Goal: Task Accomplishment & Management: Manage account settings

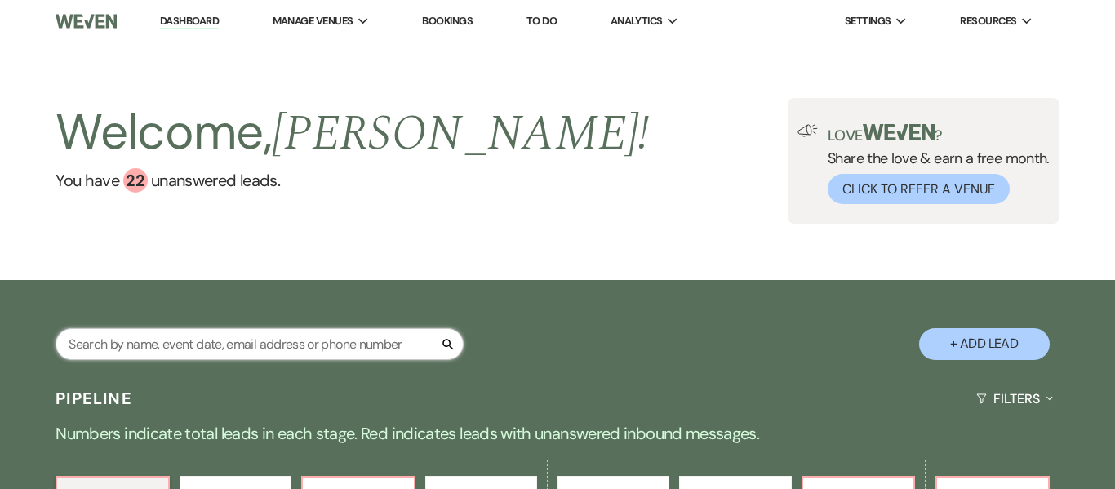
click at [225, 349] on input "text" at bounding box center [260, 344] width 408 height 32
type input "jre"
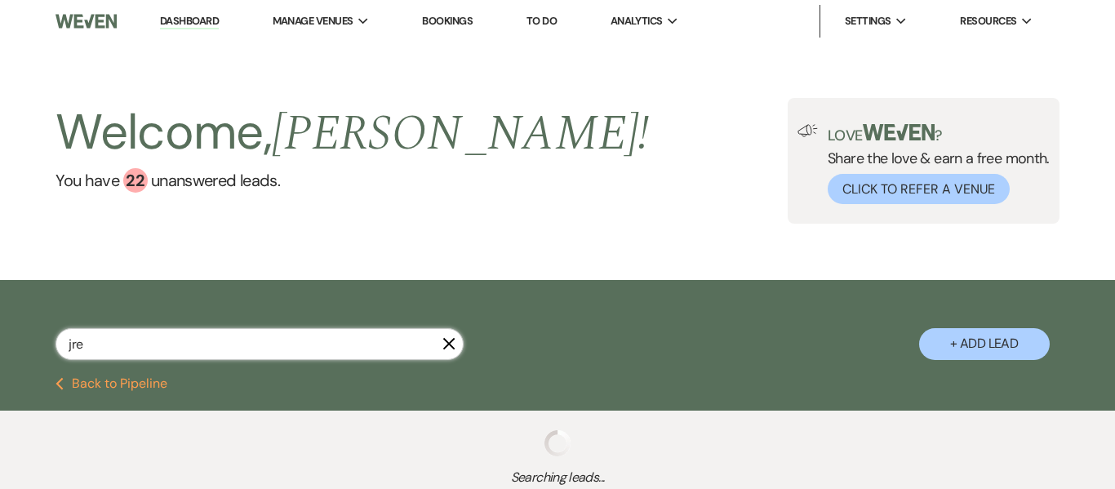
select select "8"
select select "7"
select select "8"
select select "5"
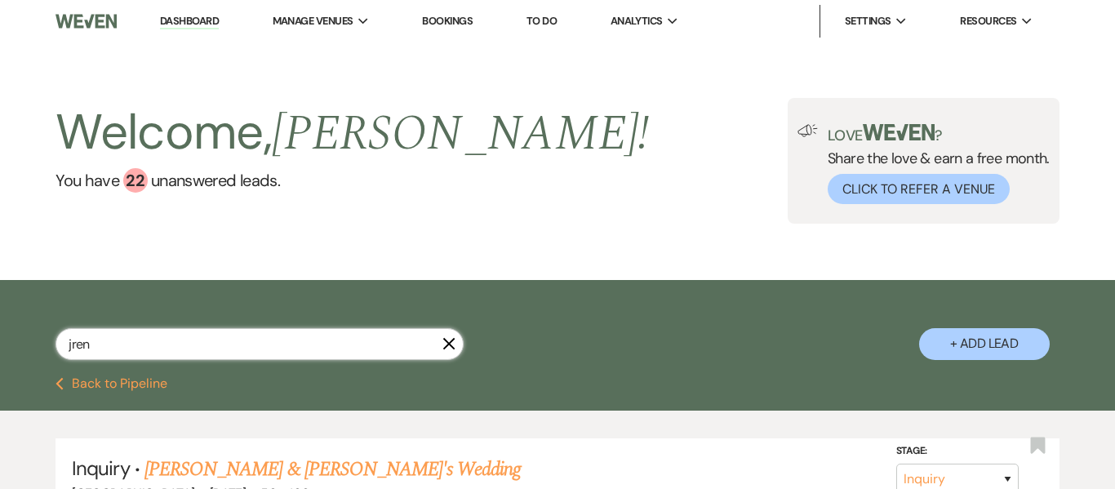
type input "jrenf"
click at [214, 470] on link "[PERSON_NAME] & [PERSON_NAME]'s Wedding" at bounding box center [333, 469] width 377 height 29
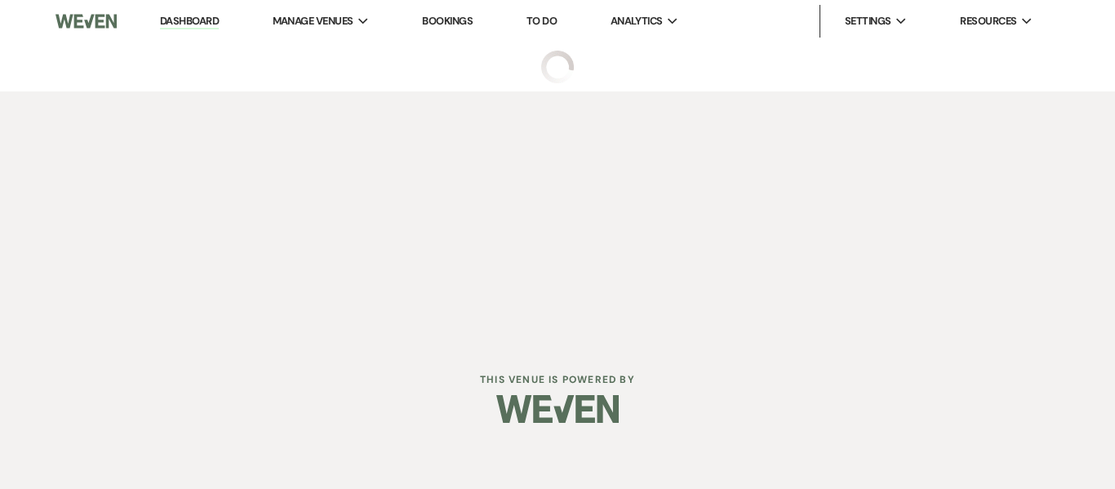
select select "22"
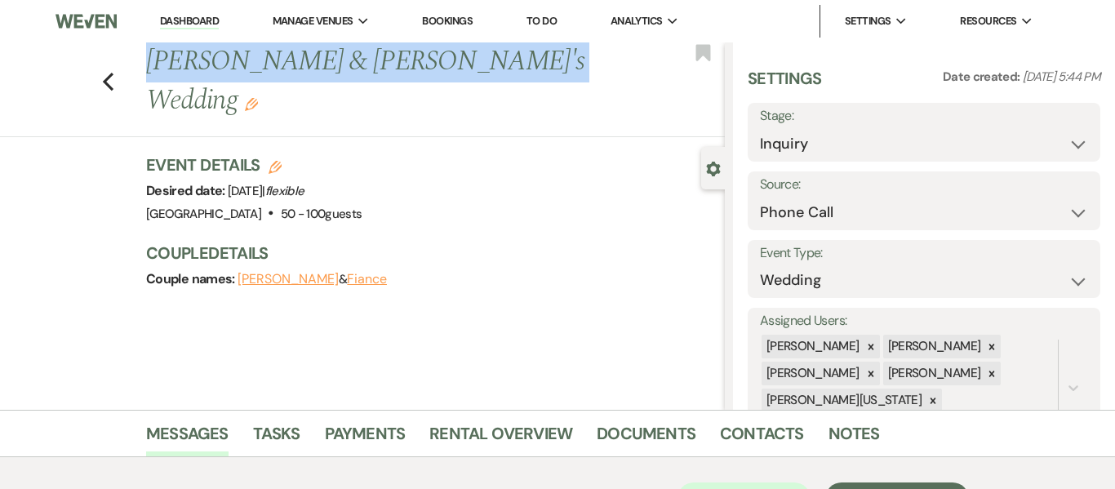
drag, startPoint x: 495, startPoint y: 66, endPoint x: 149, endPoint y: 58, distance: 346.3
click at [149, 58] on h1 "[PERSON_NAME] & [PERSON_NAME]'s Wedding Edit" at bounding box center [374, 81] width 456 height 78
copy h1 "[PERSON_NAME] & [PERSON_NAME]'s Wedding"
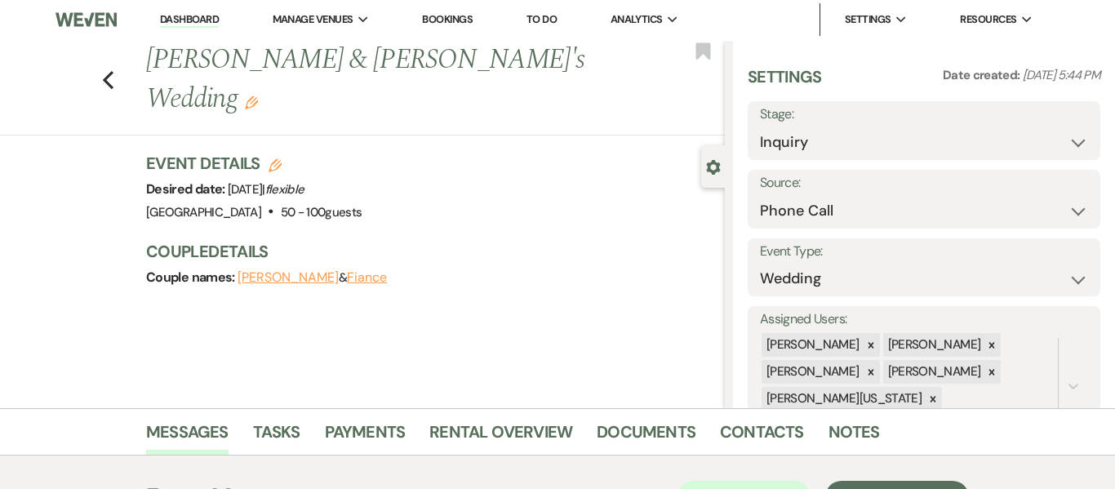
click at [283, 152] on h3 "Event Details Edit" at bounding box center [254, 163] width 216 height 23
click at [273, 159] on icon "Edit" at bounding box center [275, 165] width 13 height 13
select select "637"
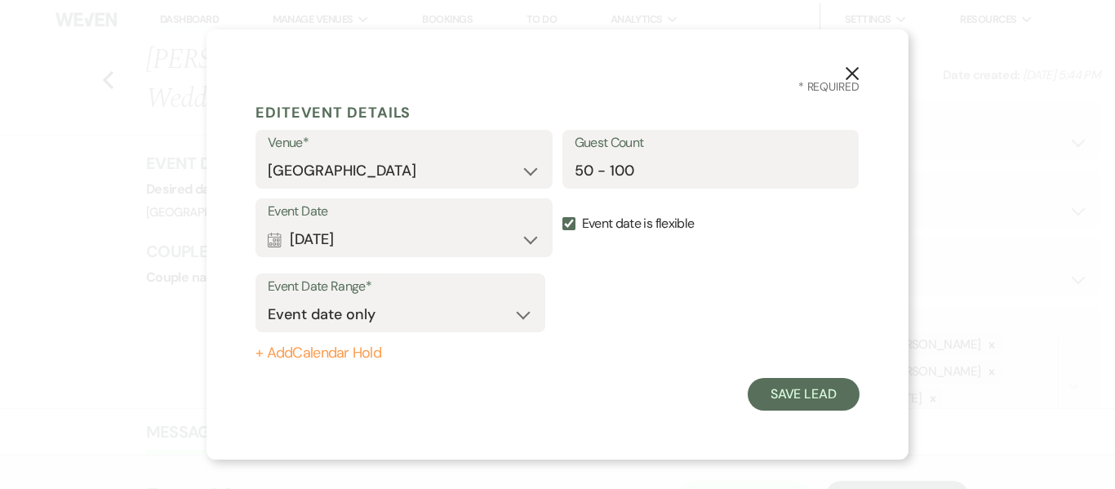
click at [854, 73] on use "button" at bounding box center [852, 73] width 13 height 13
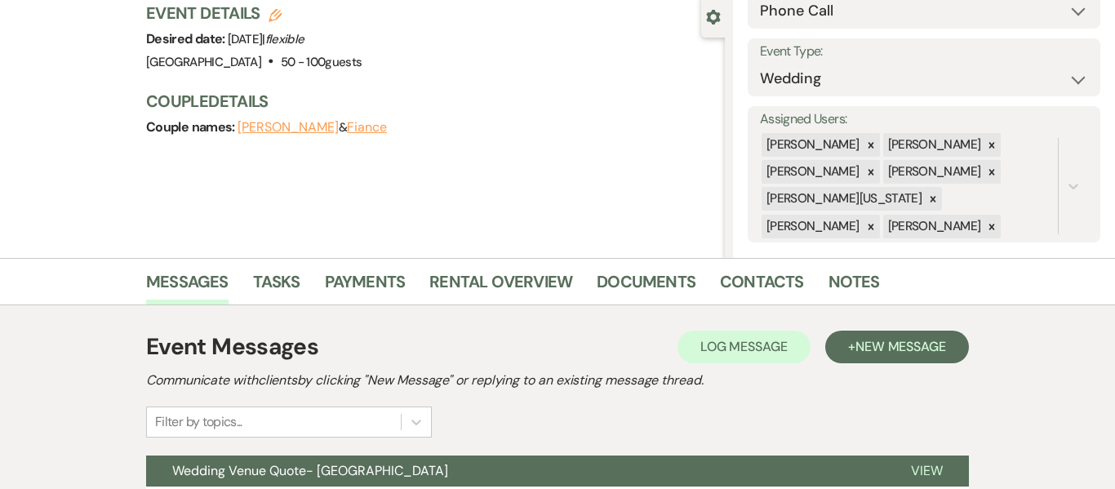
scroll to position [0, 0]
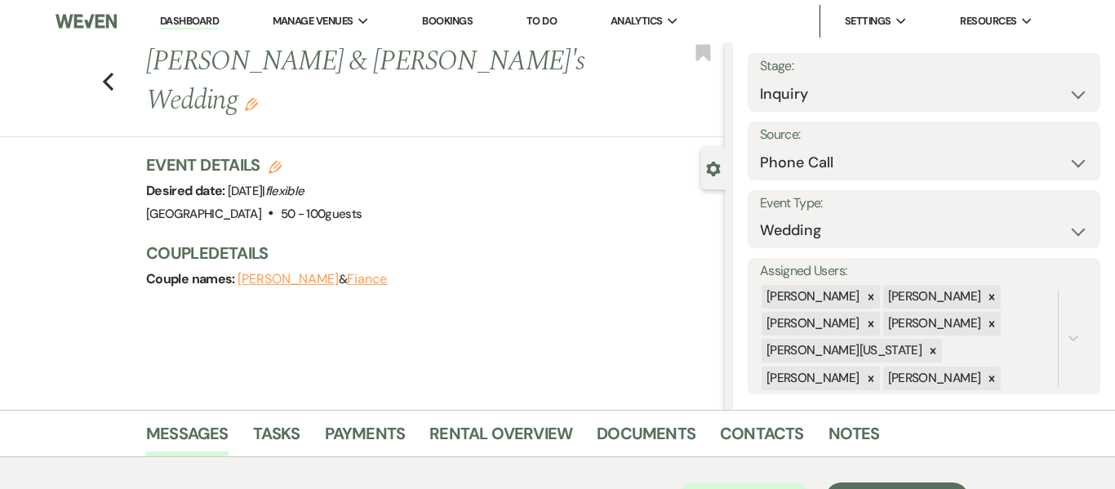
click at [258, 98] on use "button" at bounding box center [251, 104] width 13 height 13
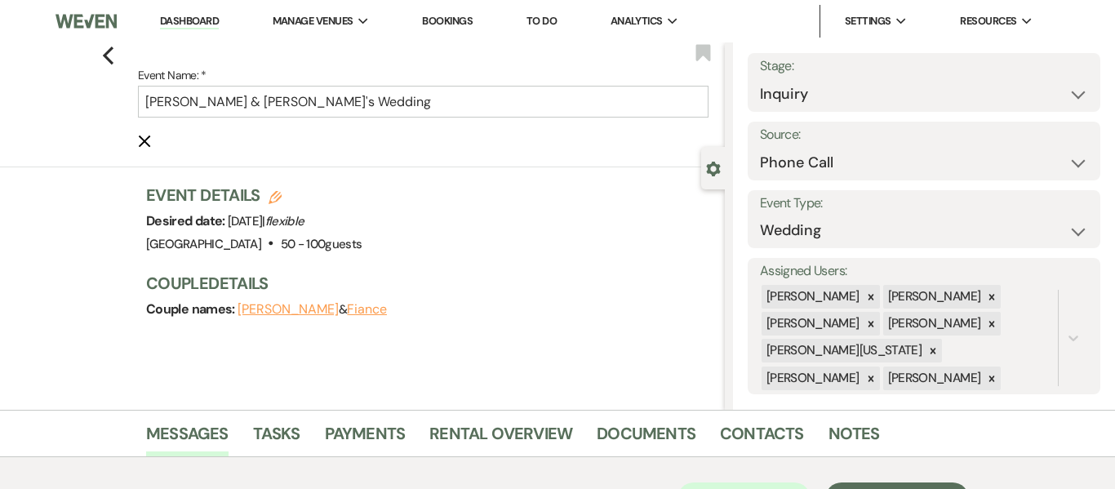
click at [496, 246] on div "Event Details Edit Desired date: [DATE] | flexible Venue: [GEOGRAPHIC_DATA] . 5…" at bounding box center [427, 220] width 563 height 72
click at [274, 197] on use "button" at bounding box center [275, 197] width 13 height 13
select select "637"
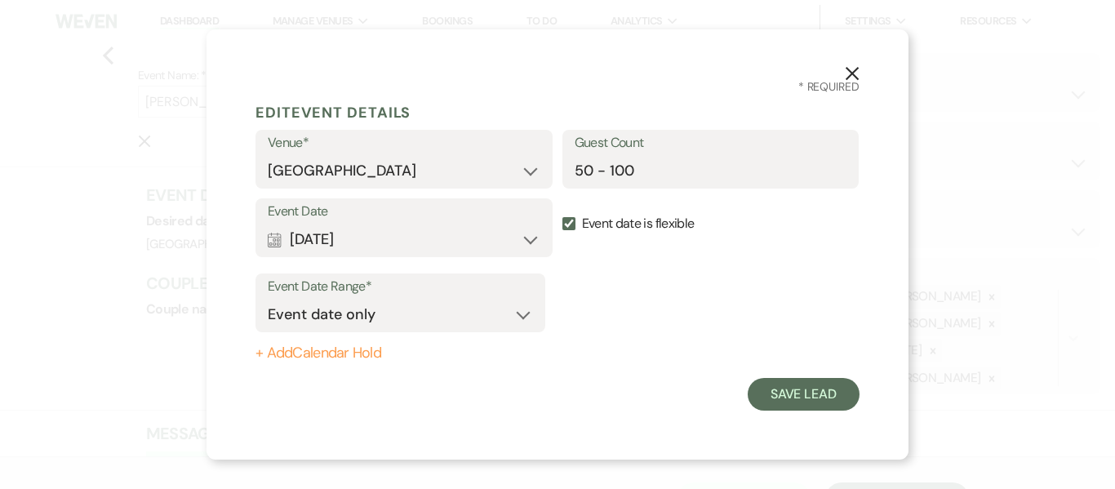
click at [852, 76] on icon "X" at bounding box center [852, 73] width 15 height 15
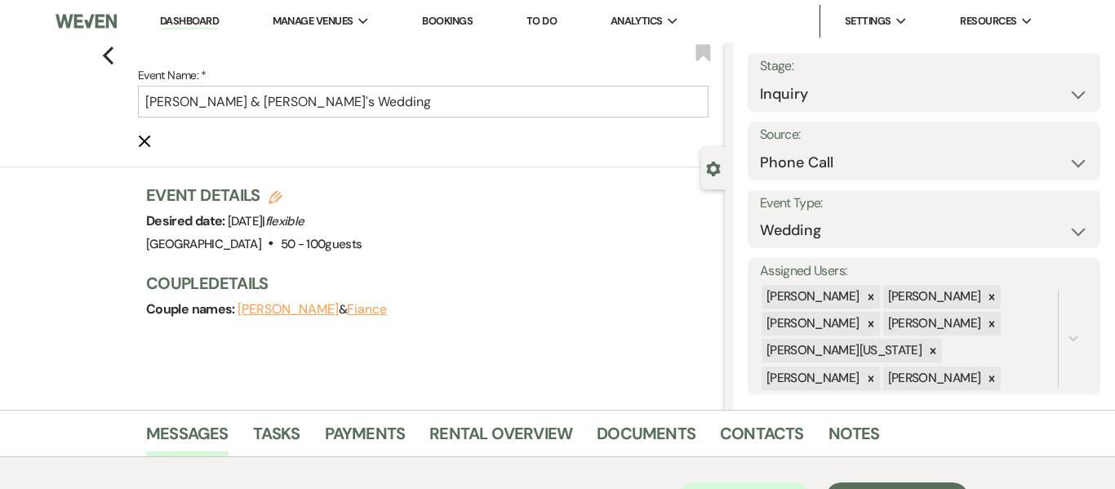
click at [144, 142] on use "button" at bounding box center [145, 142] width 12 height 12
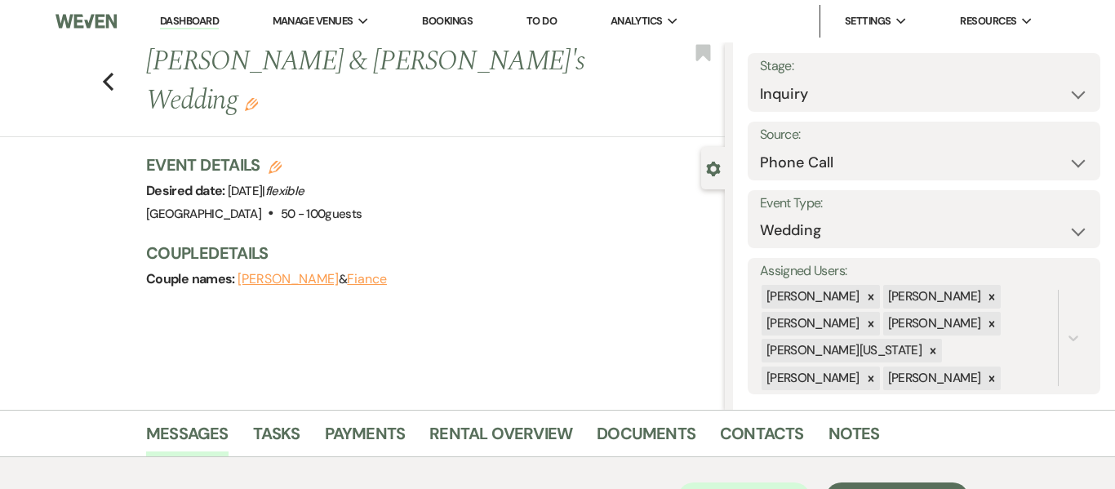
click at [718, 171] on use "button" at bounding box center [713, 169] width 14 height 15
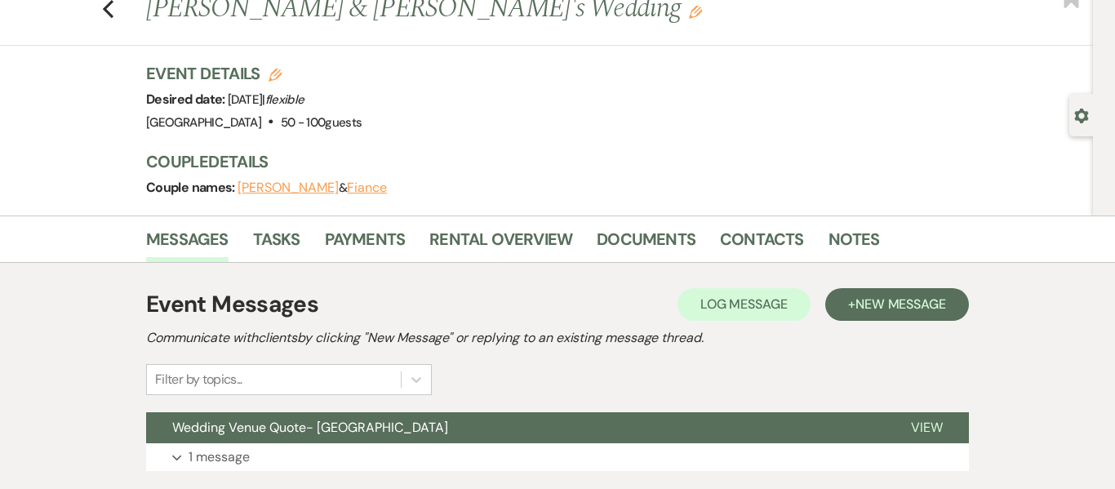
scroll to position [54, 0]
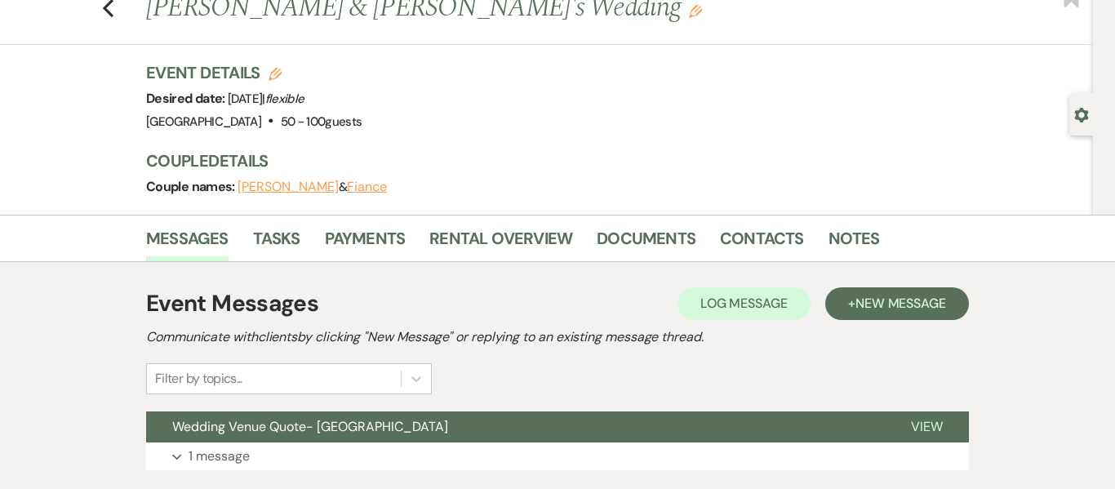
click at [289, 189] on button "[PERSON_NAME]" at bounding box center [288, 186] width 101 height 13
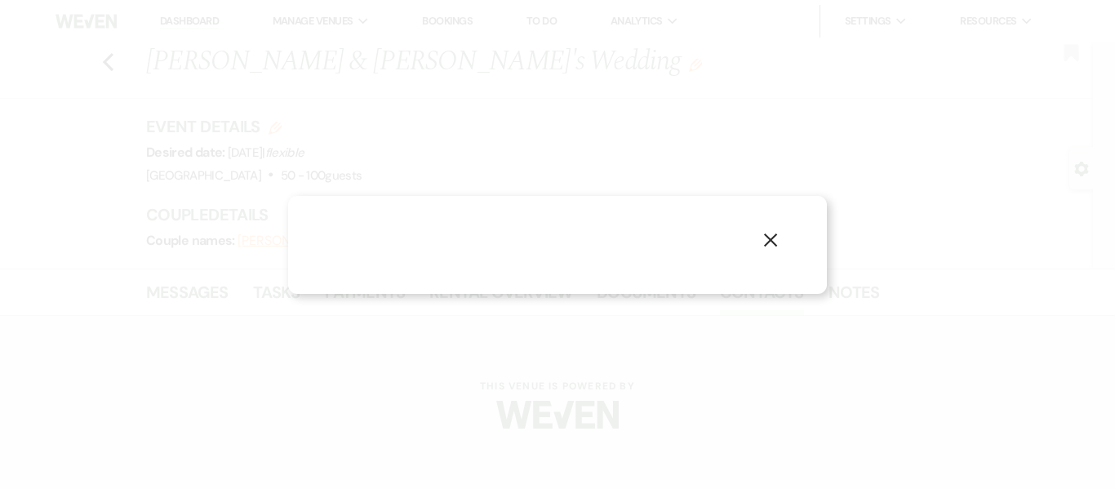
select select "email"
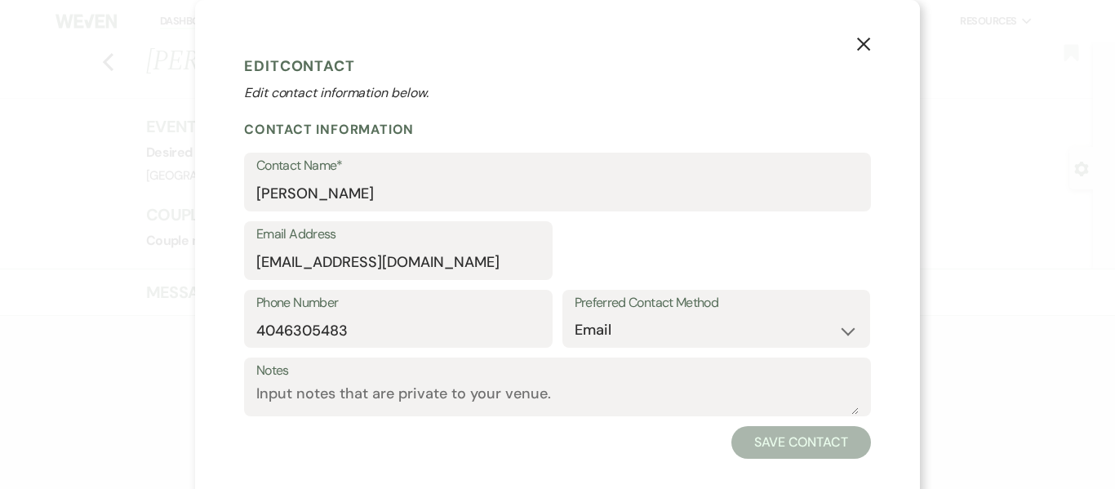
select select "1"
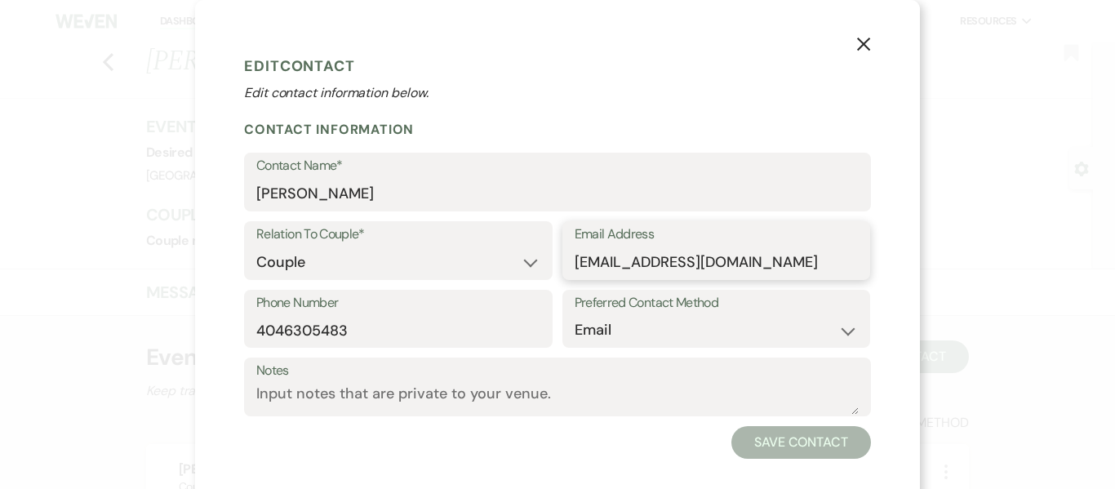
drag, startPoint x: 748, startPoint y: 262, endPoint x: 562, endPoint y: 262, distance: 186.2
click at [563, 262] on div "Email Address [EMAIL_ADDRESS][DOMAIN_NAME]" at bounding box center [717, 250] width 309 height 59
drag, startPoint x: 354, startPoint y: 328, endPoint x: 251, endPoint y: 327, distance: 103.7
click at [251, 327] on div "Phone Number [PHONE_NUMBER]" at bounding box center [398, 319] width 309 height 59
click at [864, 45] on use "button" at bounding box center [863, 44] width 13 height 13
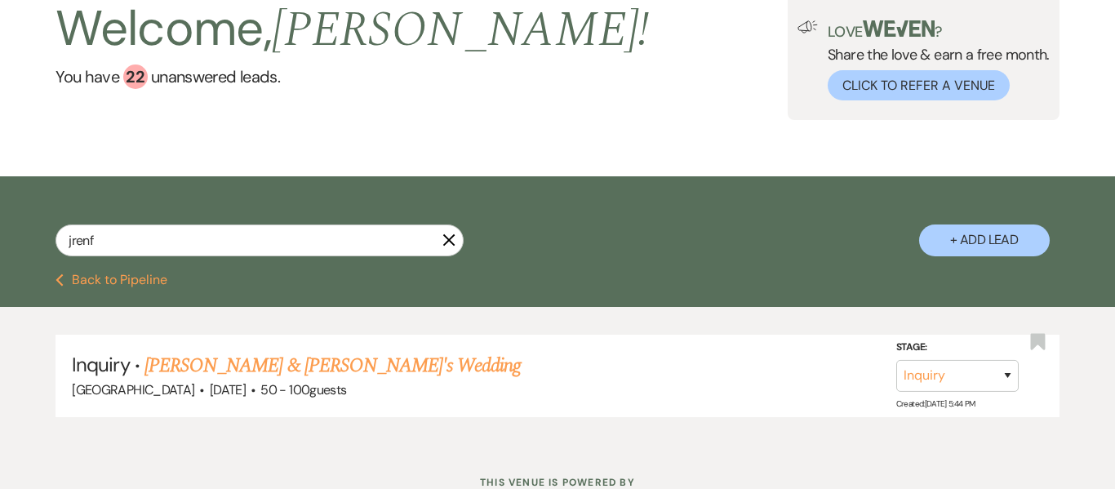
scroll to position [128, 0]
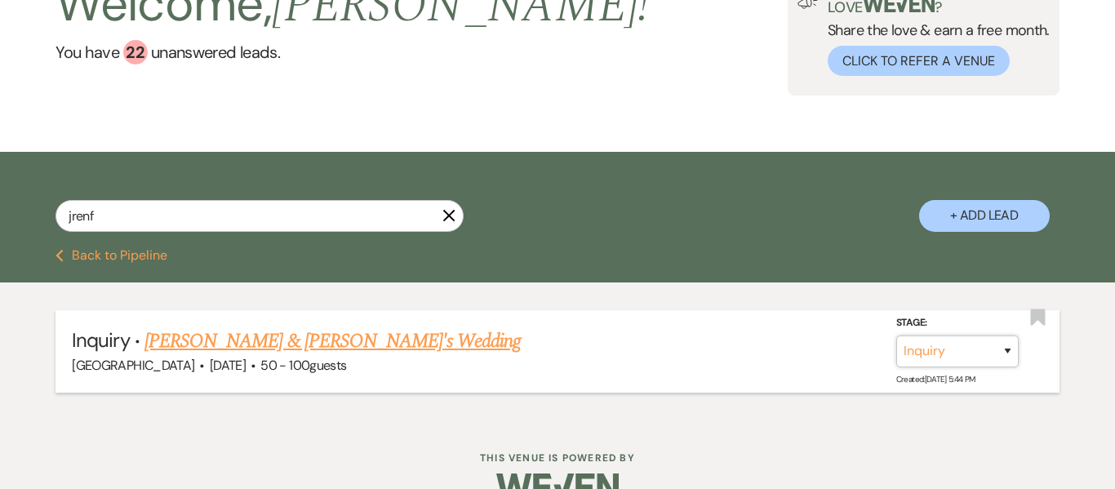
click at [1007, 352] on select "Inquiry Follow Up Tour Requested Tour Confirmed Toured Proposal Sent Booked Lost" at bounding box center [958, 352] width 122 height 32
select select "4"
click at [897, 336] on select "Inquiry Follow Up Tour Requested Tour Confirmed Toured Proposal Sent Booked Lost" at bounding box center [958, 352] width 122 height 32
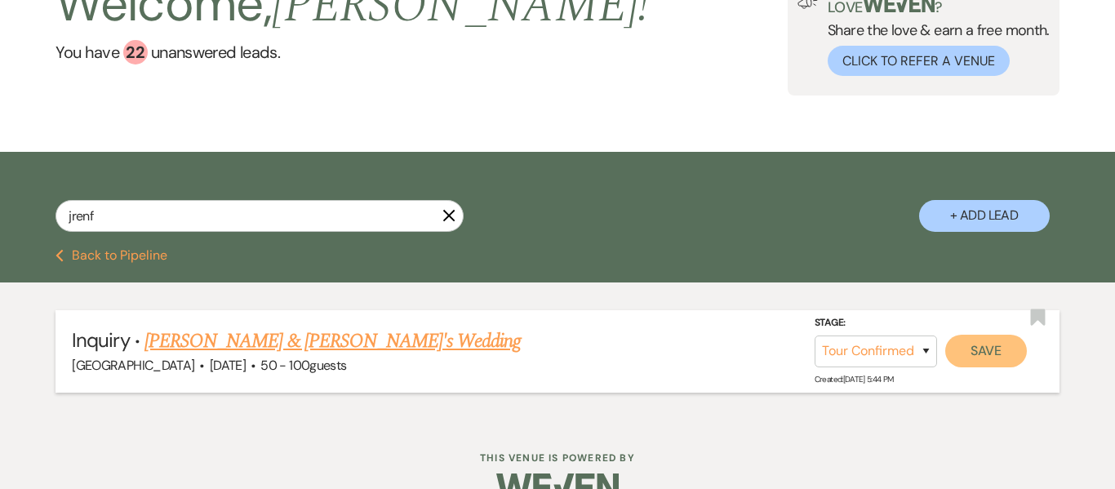
click at [979, 360] on button "Save" at bounding box center [987, 351] width 82 height 33
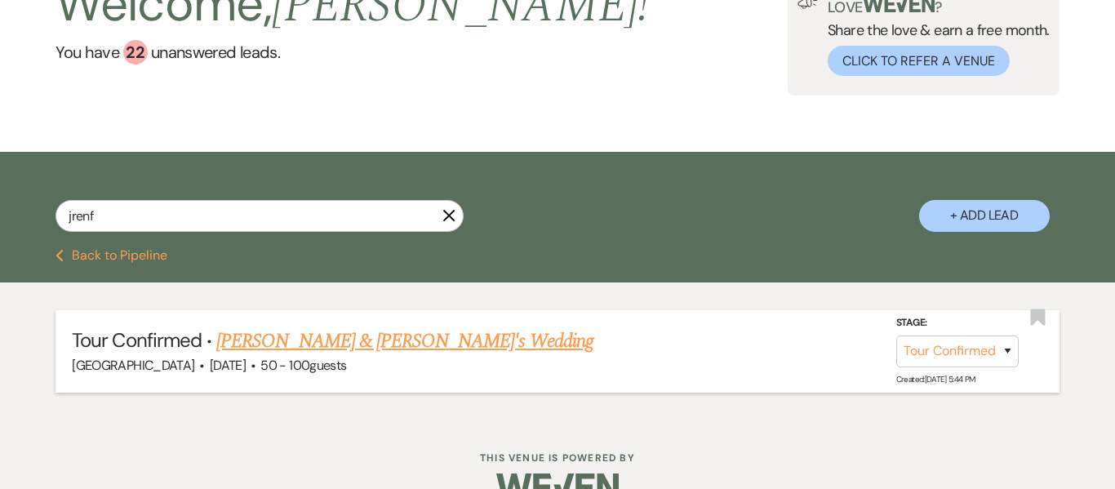
scroll to position [0, 0]
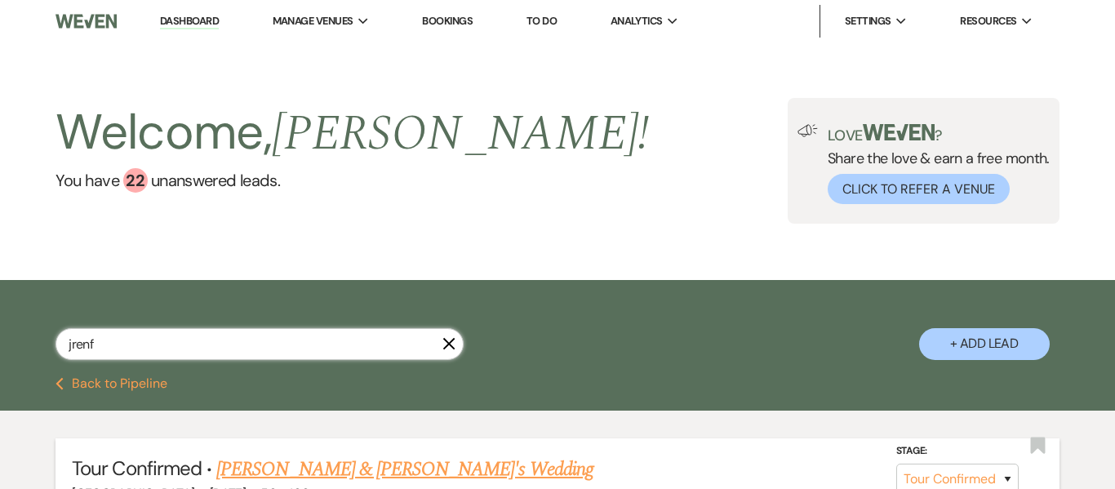
drag, startPoint x: 242, startPoint y: 344, endPoint x: 0, endPoint y: 322, distance: 242.7
click at [0, 322] on div "jrenf X + Add Lead" at bounding box center [557, 330] width 1115 height 85
paste input "[EMAIL_ADDRESS][DOMAIN_NAME]"
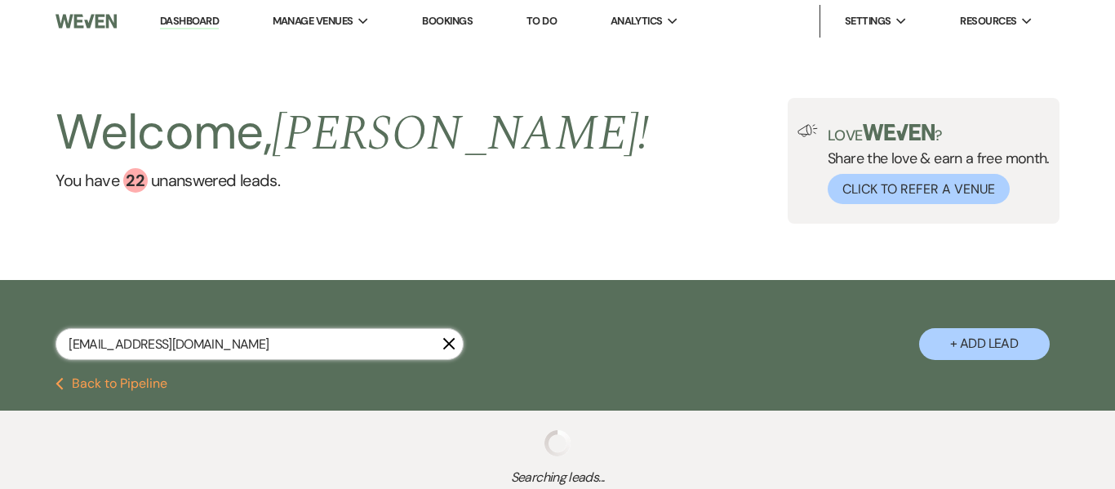
type input "[EMAIL_ADDRESS][DOMAIN_NAME]"
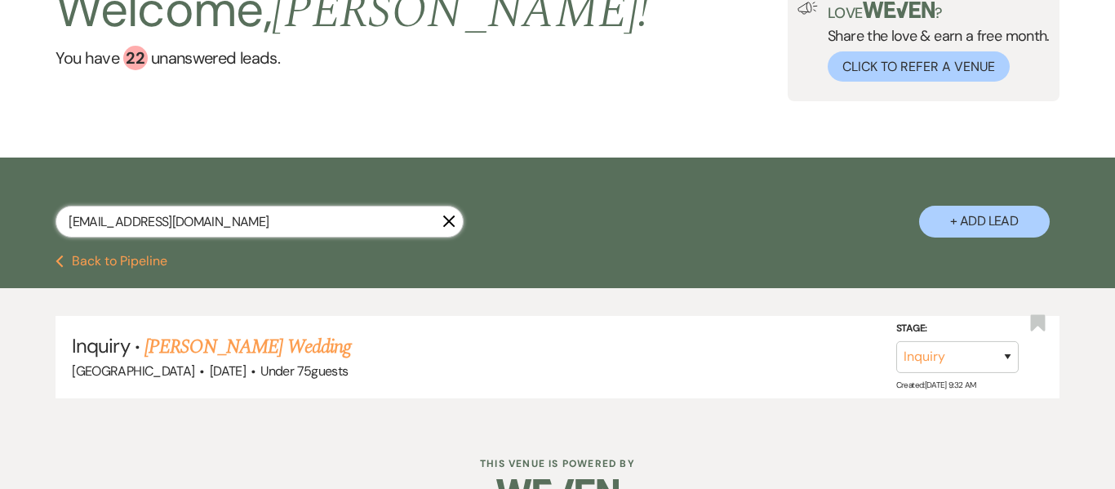
scroll to position [123, 0]
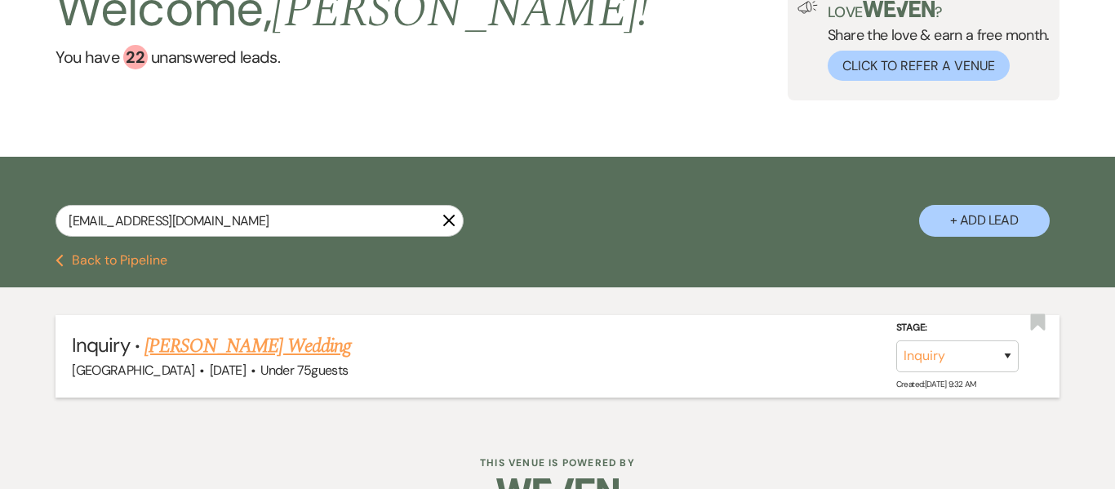
click at [277, 349] on link "[PERSON_NAME] Wedding" at bounding box center [248, 346] width 207 height 29
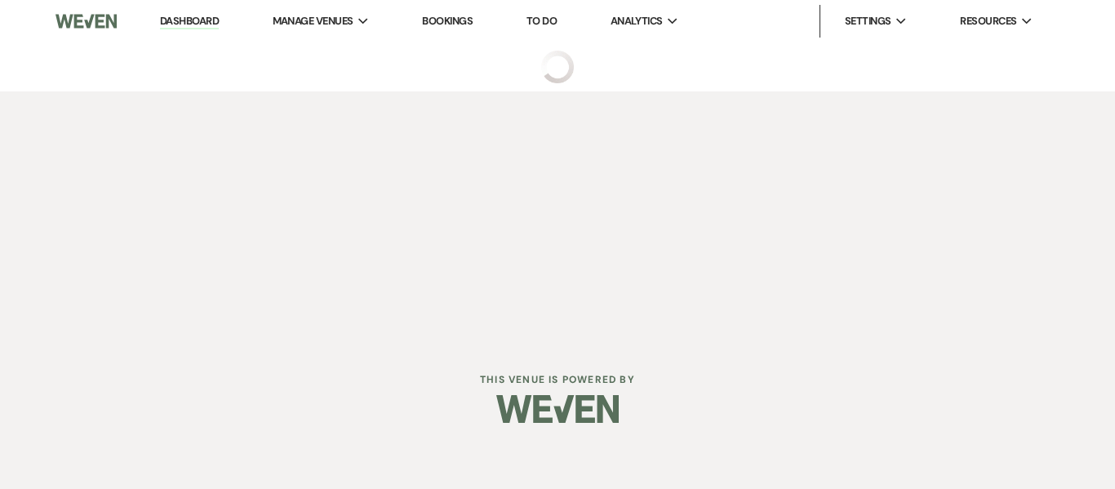
select select "3"
